Goal: Information Seeking & Learning: Learn about a topic

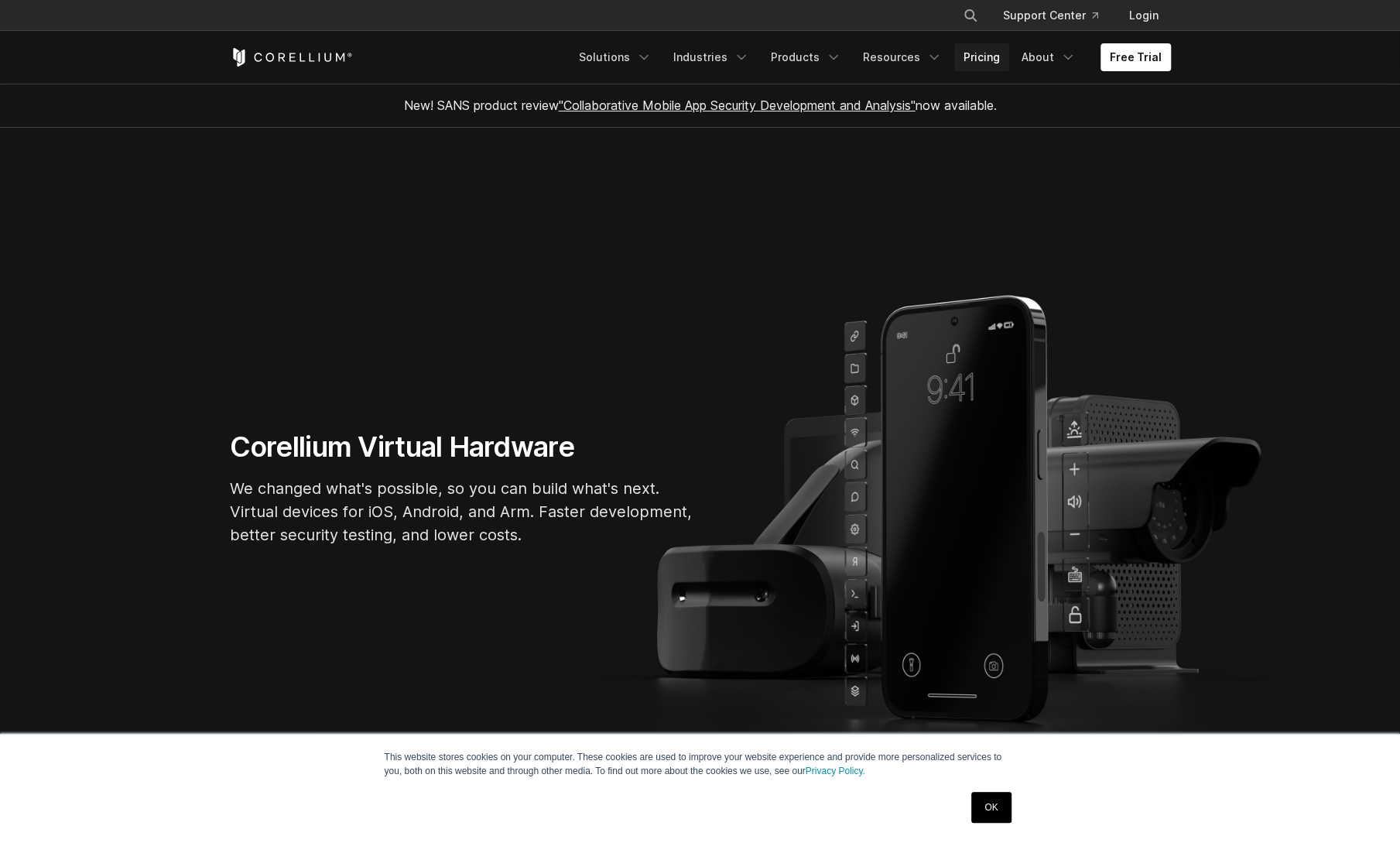
click at [985, 58] on link "Pricing" at bounding box center [981, 57] width 55 height 28
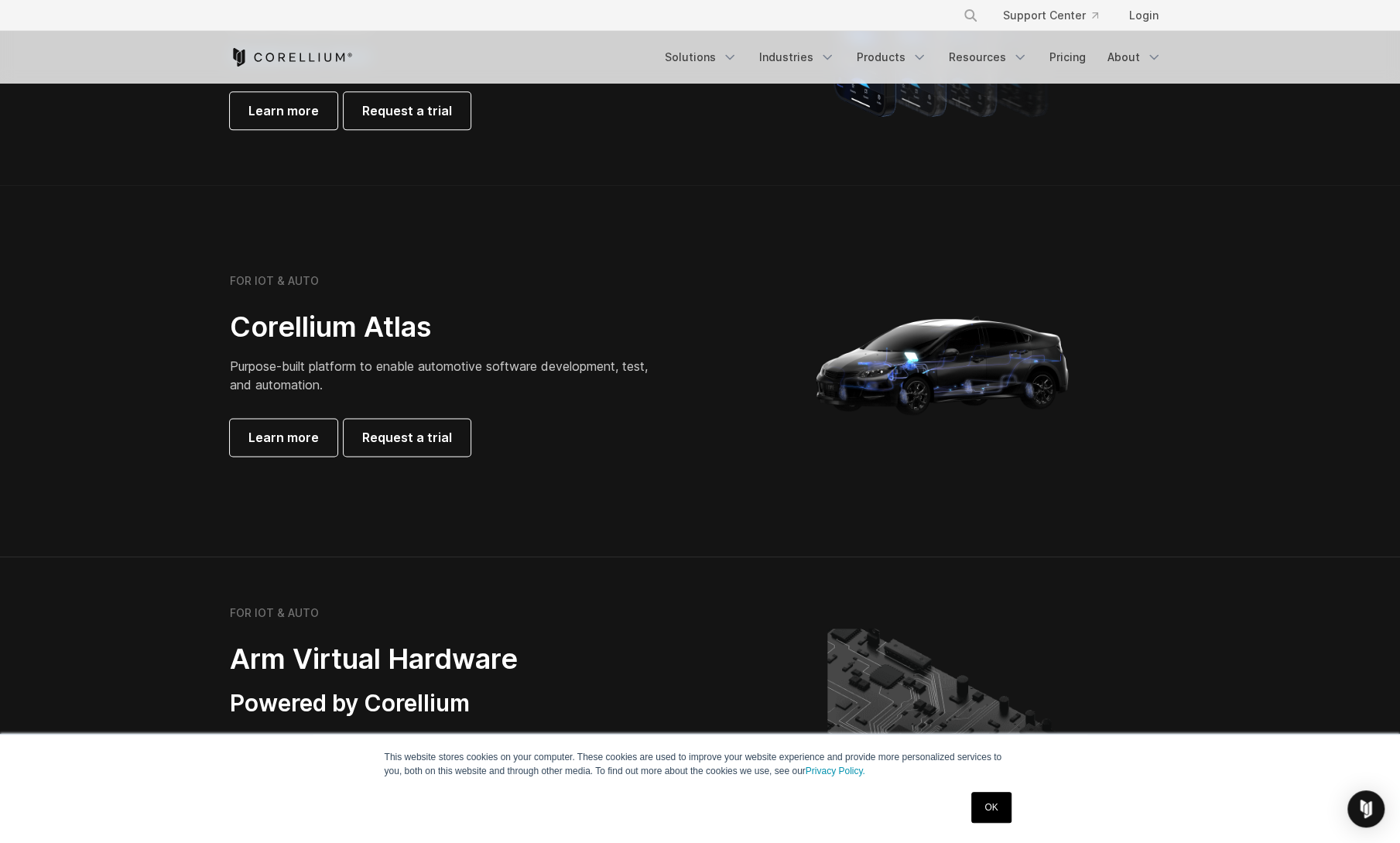
scroll to position [1162, 0]
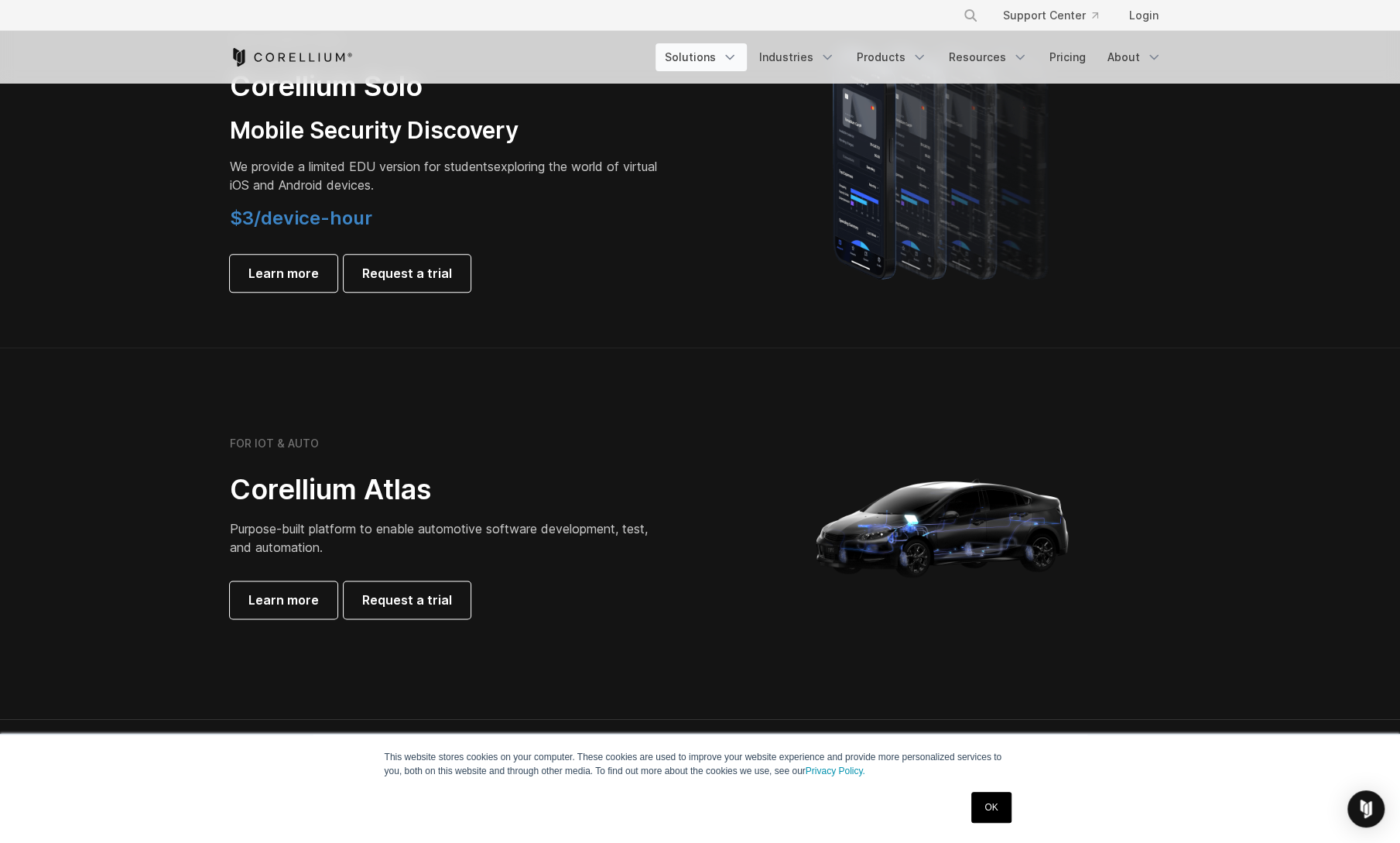
click at [707, 57] on link "Solutions" at bounding box center [700, 57] width 91 height 28
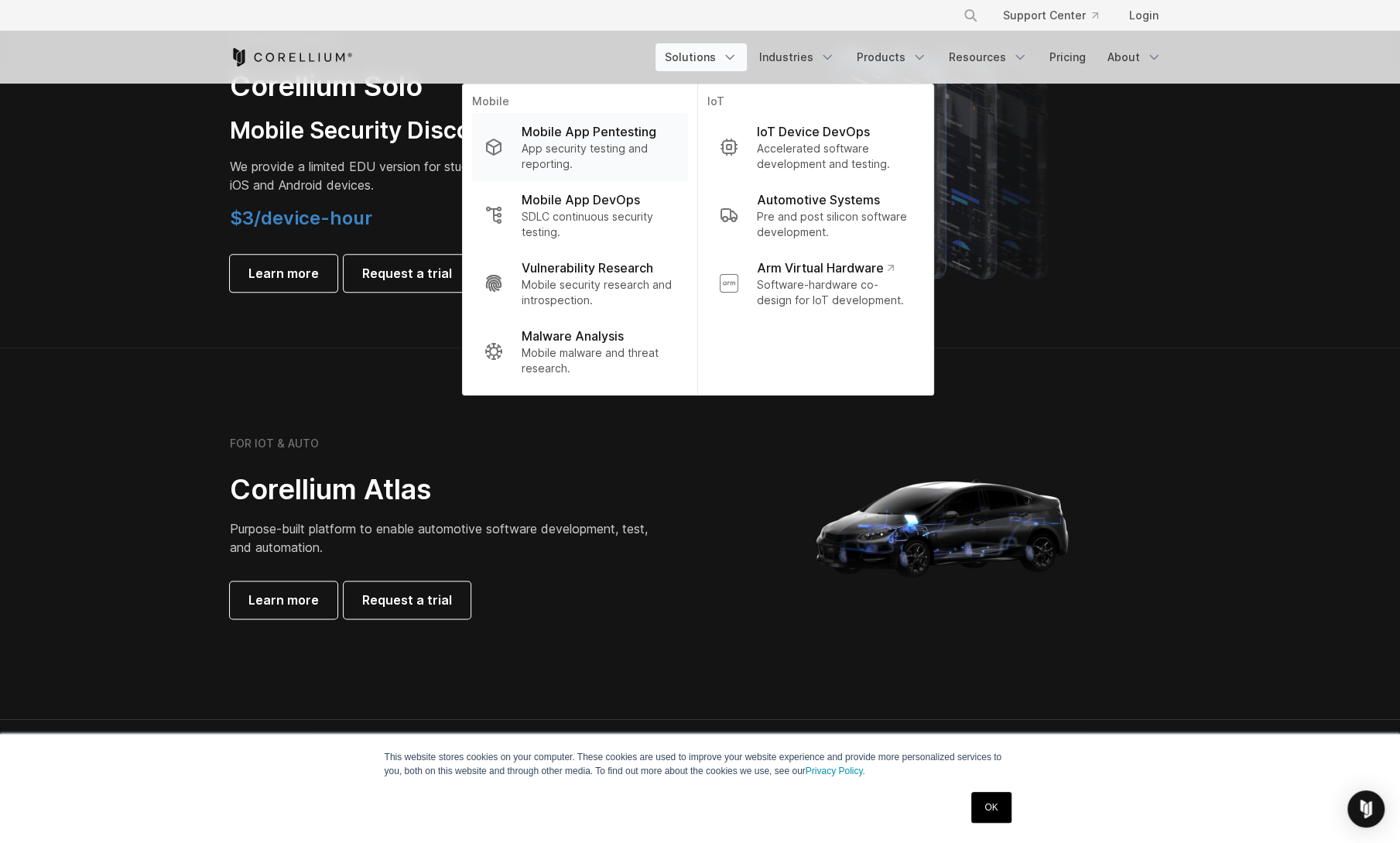
click at [559, 140] on p "App security testing and reporting." at bounding box center [598, 156] width 154 height 31
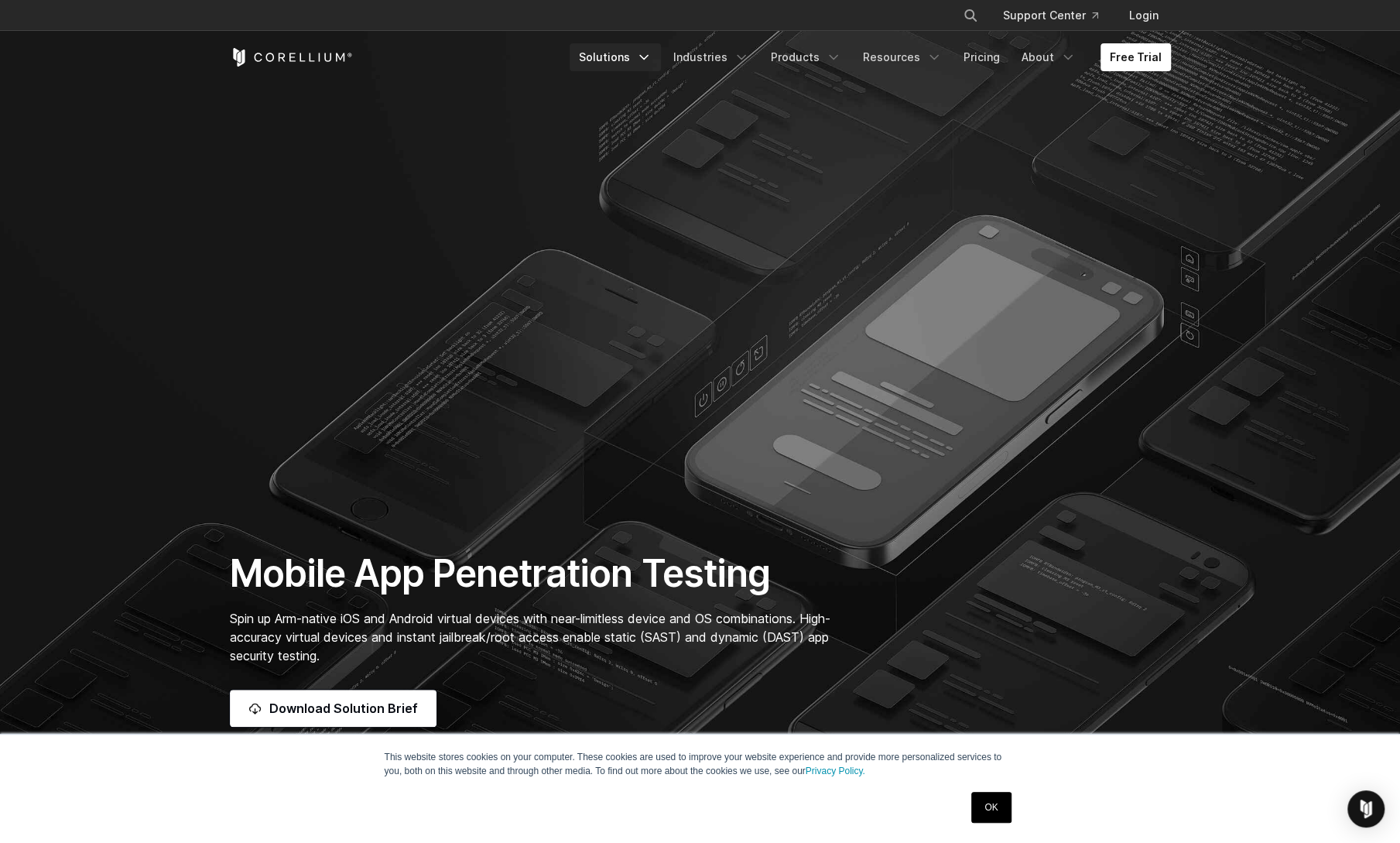
click at [601, 58] on link "Solutions" at bounding box center [614, 57] width 91 height 28
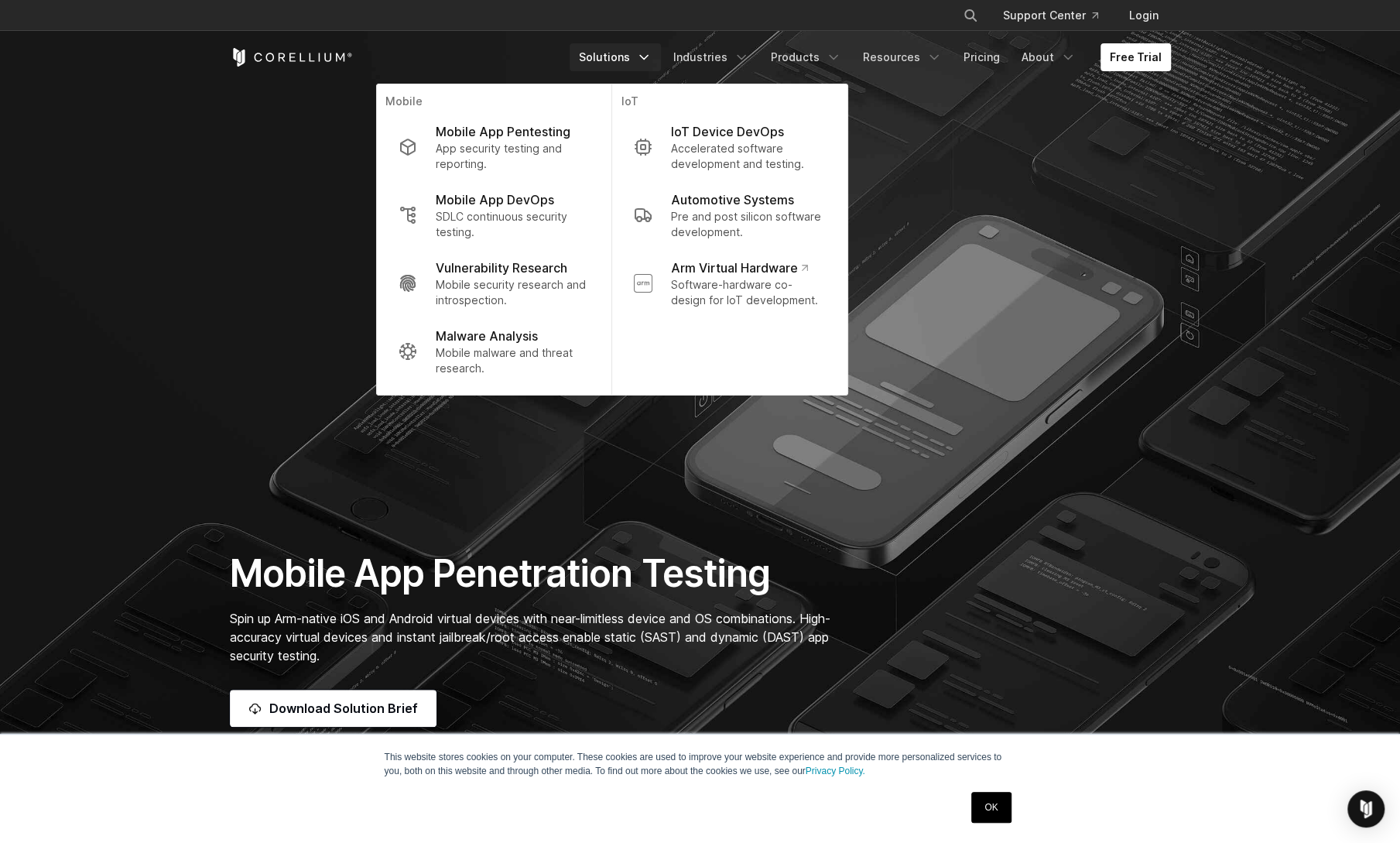
click at [323, 202] on section "Mobile App Penetration Testing Spin up Arm-native iOS and Android virtual devic…" at bounding box center [700, 401] width 1400 height 801
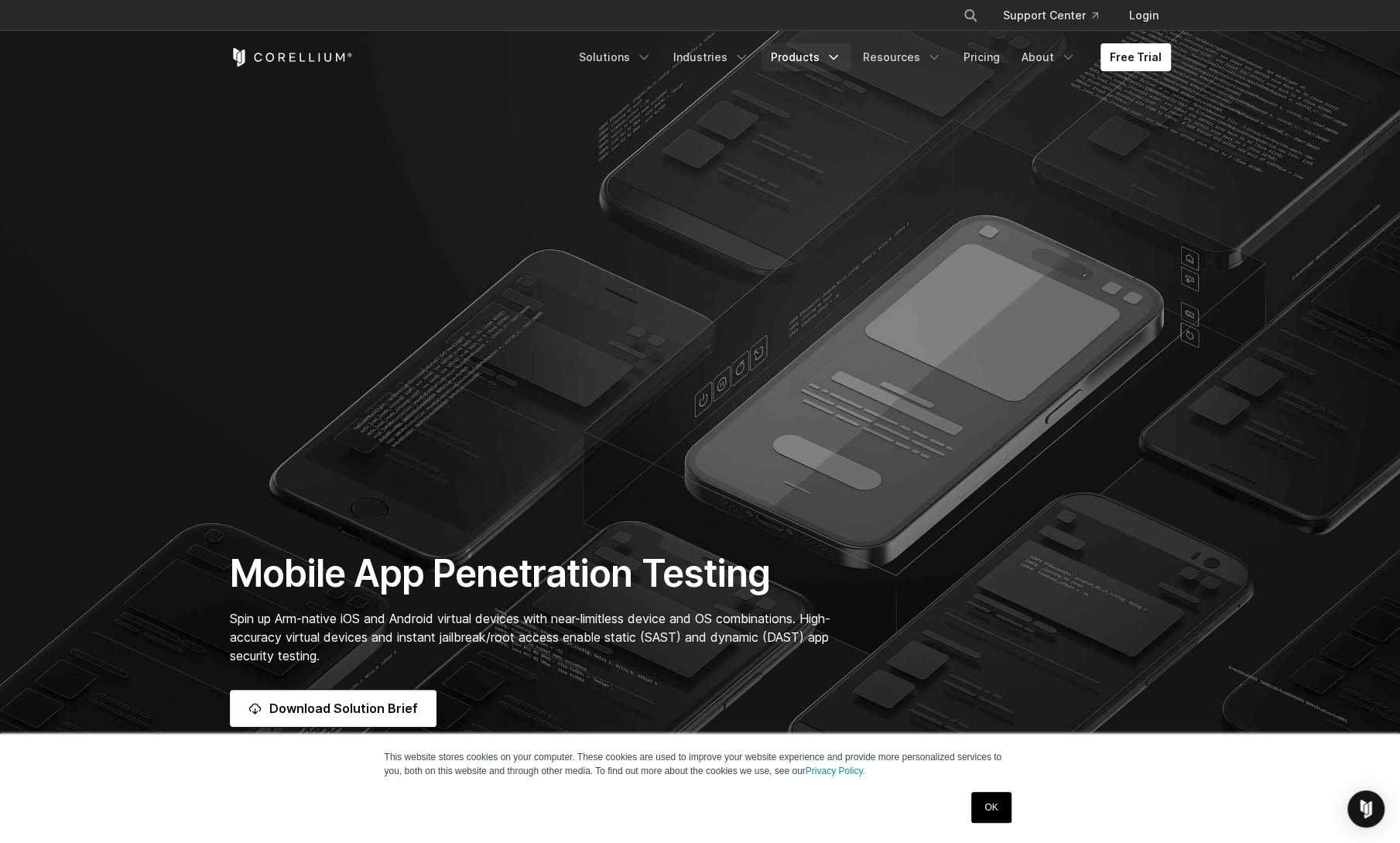
click at [805, 46] on link "Products" at bounding box center [806, 57] width 89 height 28
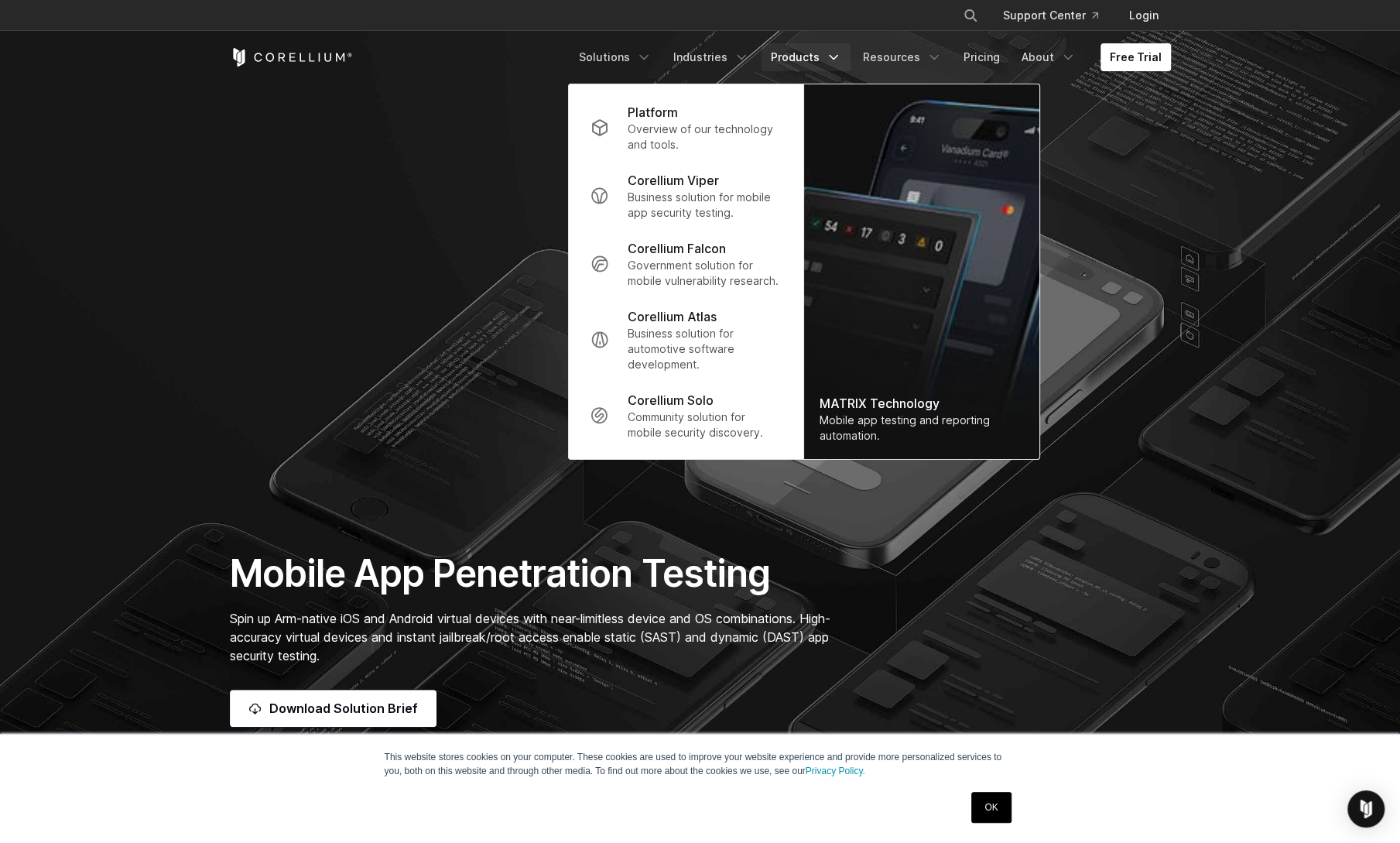
click at [841, 177] on img "Navigation Menu" at bounding box center [920, 272] width 235 height 375
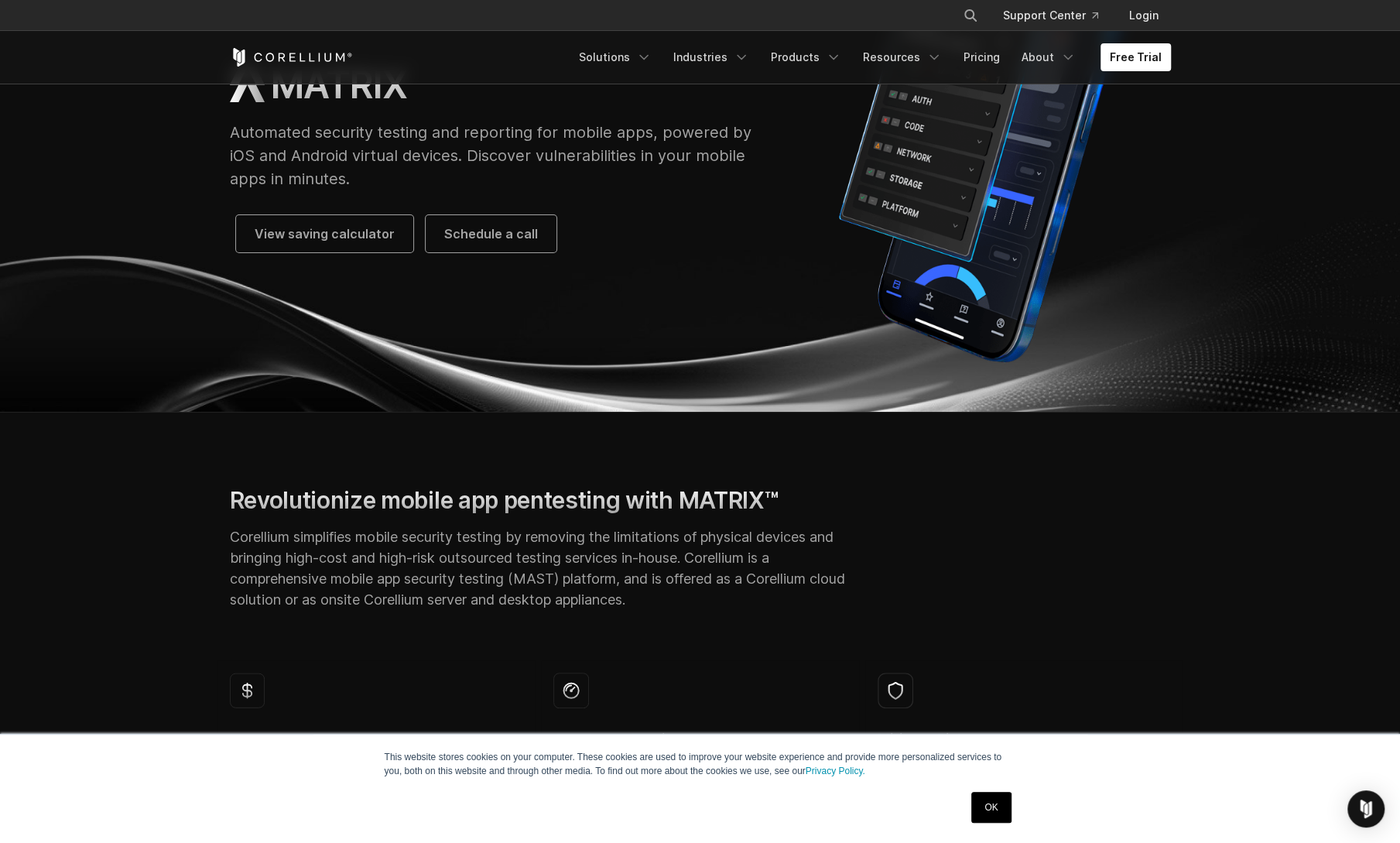
scroll to position [464, 0]
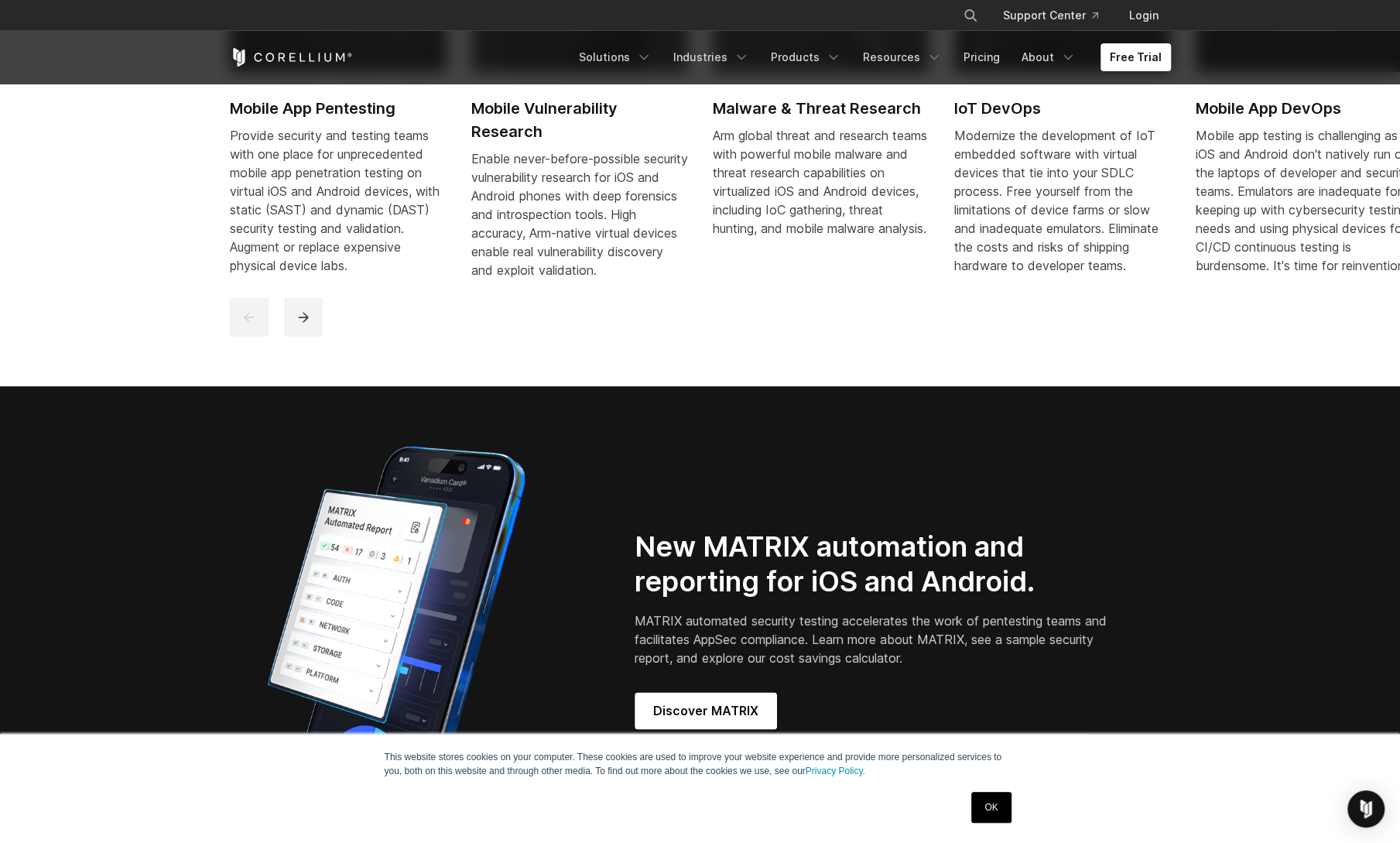
scroll to position [1471, 0]
